Goal: Task Accomplishment & Management: Use online tool/utility

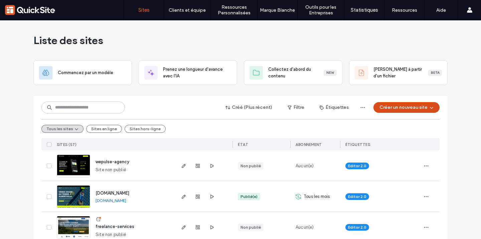
click at [428, 107] on span "button" at bounding box center [431, 108] width 7 height 10
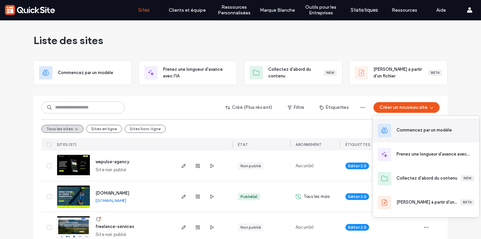
click at [402, 130] on div "Commencez par un modèle" at bounding box center [423, 130] width 55 height 7
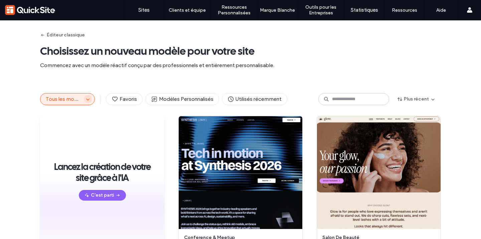
click at [89, 102] on span "button" at bounding box center [88, 99] width 8 height 8
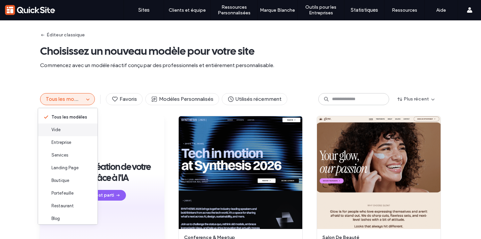
click at [79, 131] on div "Vide" at bounding box center [67, 130] width 59 height 13
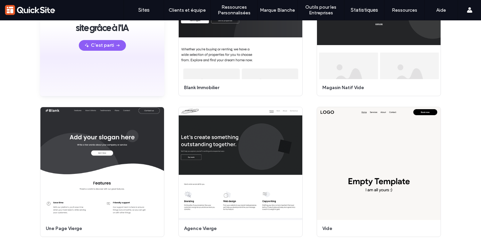
scroll to position [158, 0]
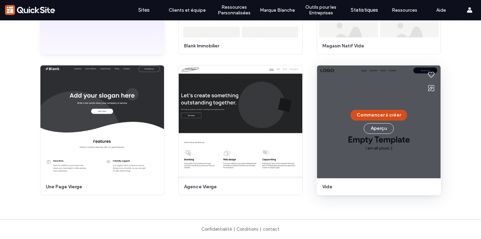
click at [365, 114] on button "Commencer à créer" at bounding box center [379, 115] width 56 height 11
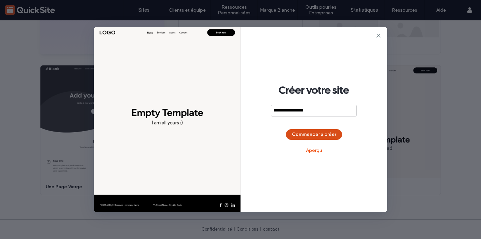
type input "**********"
click at [313, 139] on button "Commencer à créer" at bounding box center [314, 134] width 56 height 11
